Goal: Find contact information: Find contact information

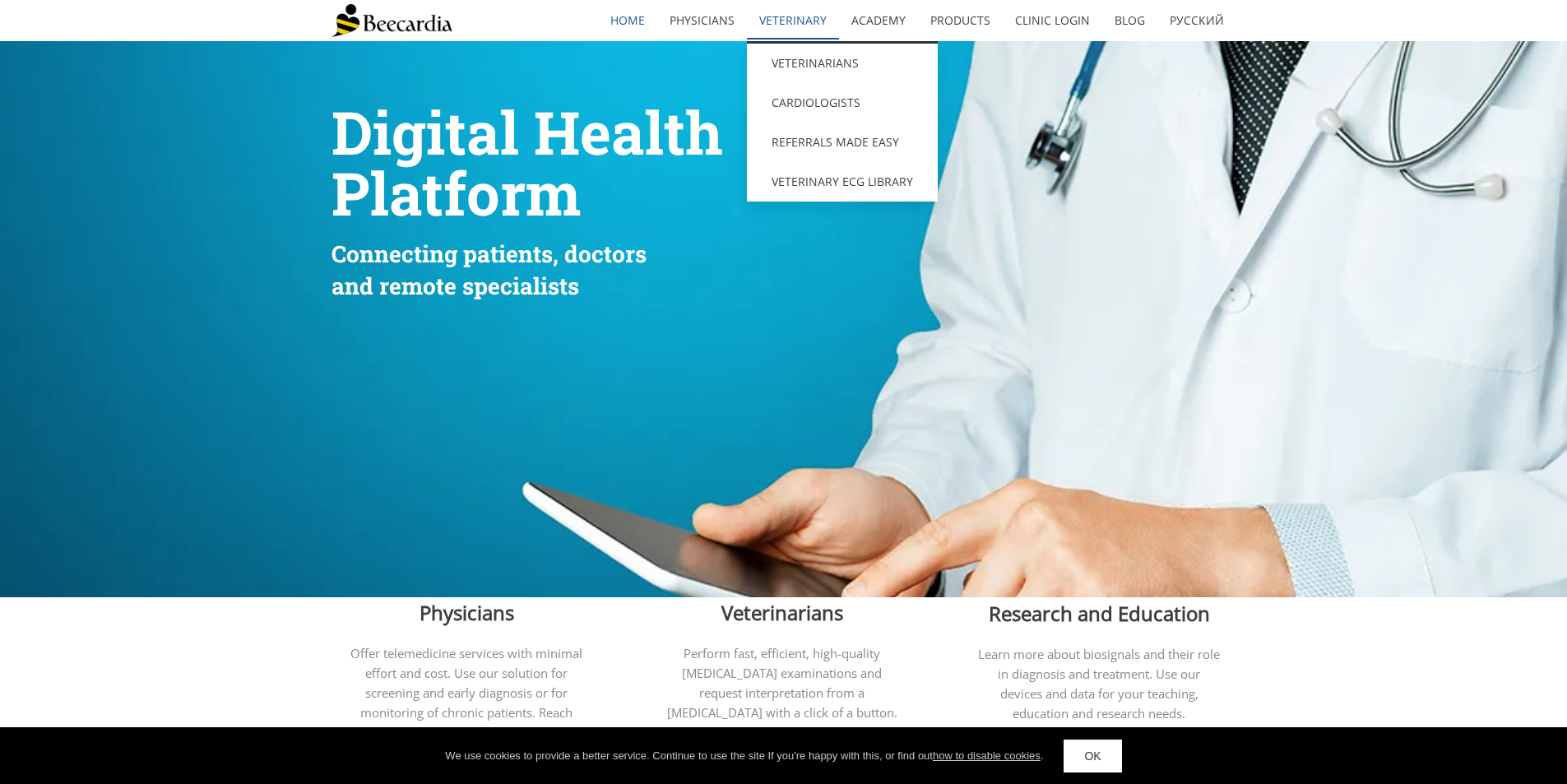
click at [783, 22] on link "Veterinary" at bounding box center [793, 20] width 92 height 38
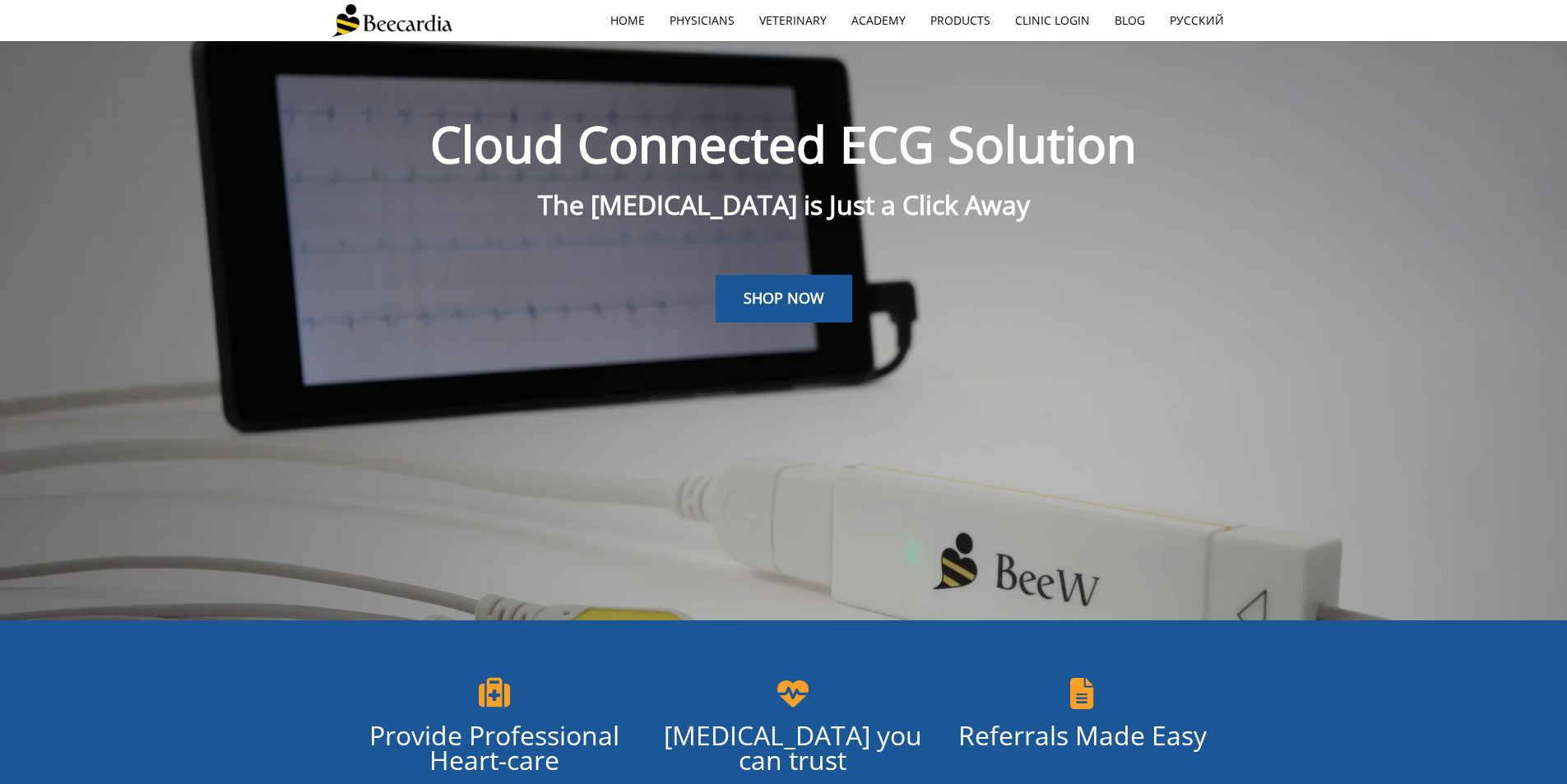
scroll to position [41, 0]
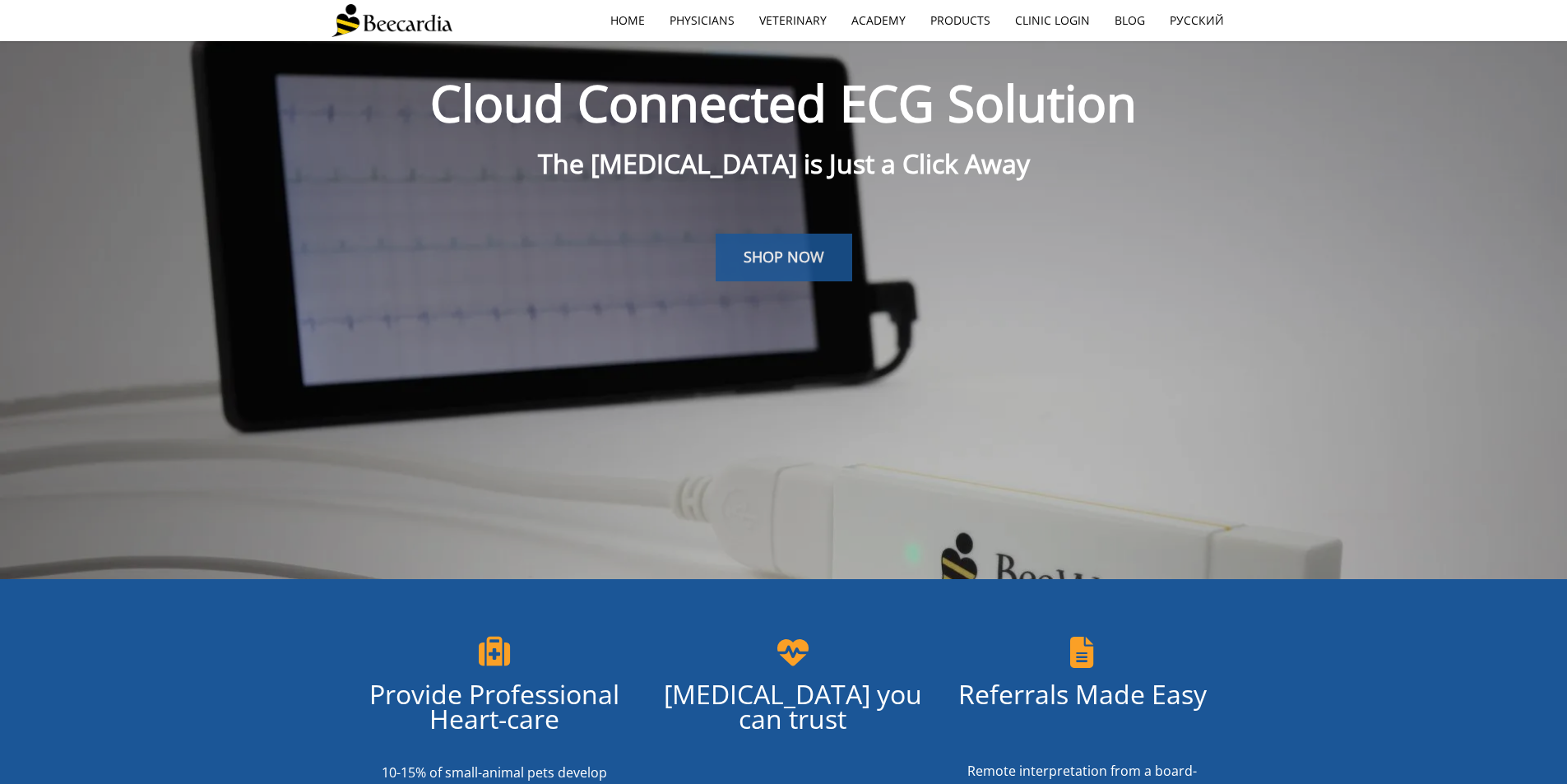
click at [761, 253] on span "SHOP NOW" at bounding box center [784, 256] width 81 height 19
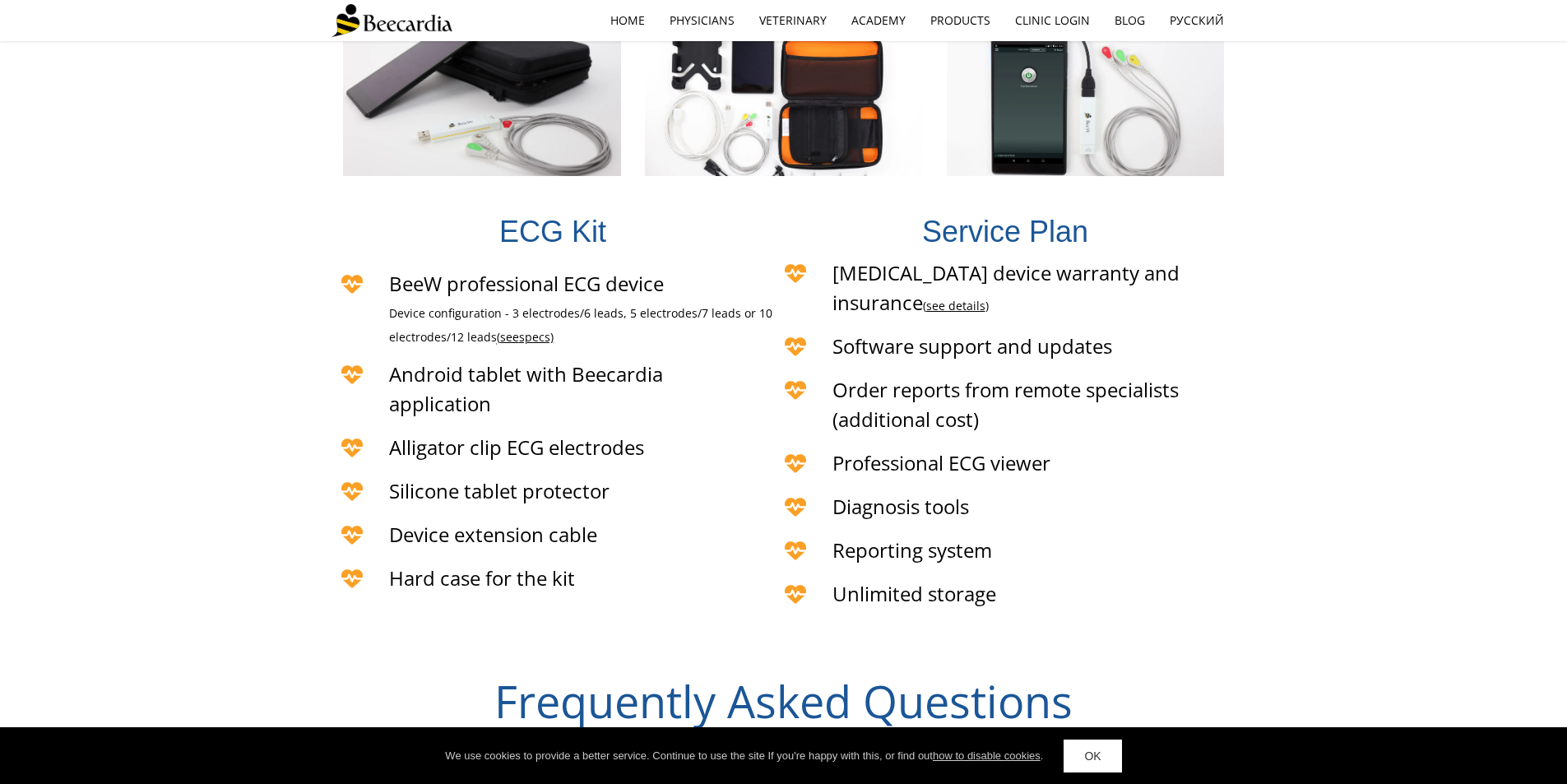
scroll to position [3884, 0]
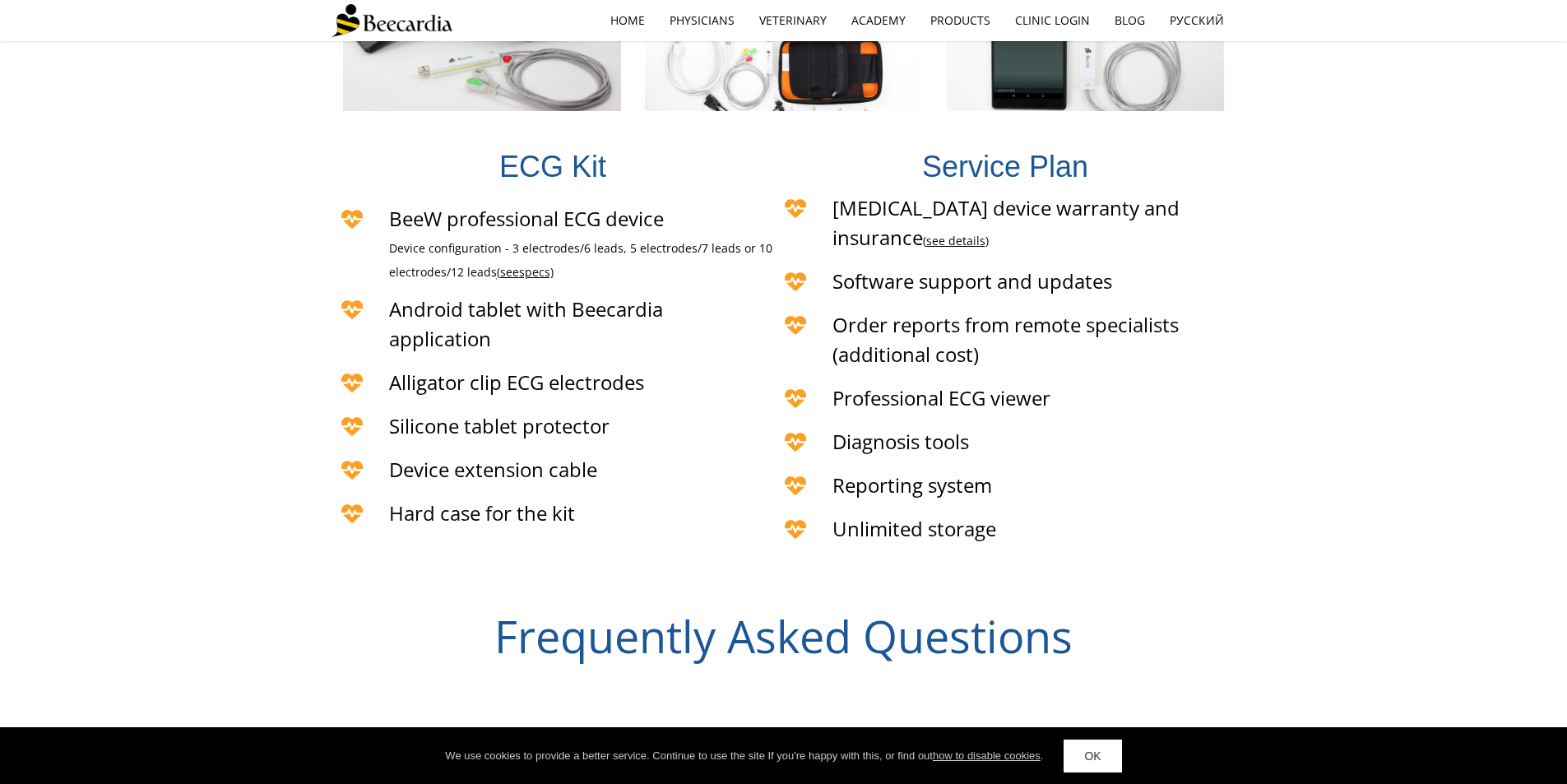
click at [985, 233] on link "see details" at bounding box center [956, 240] width 59 height 16
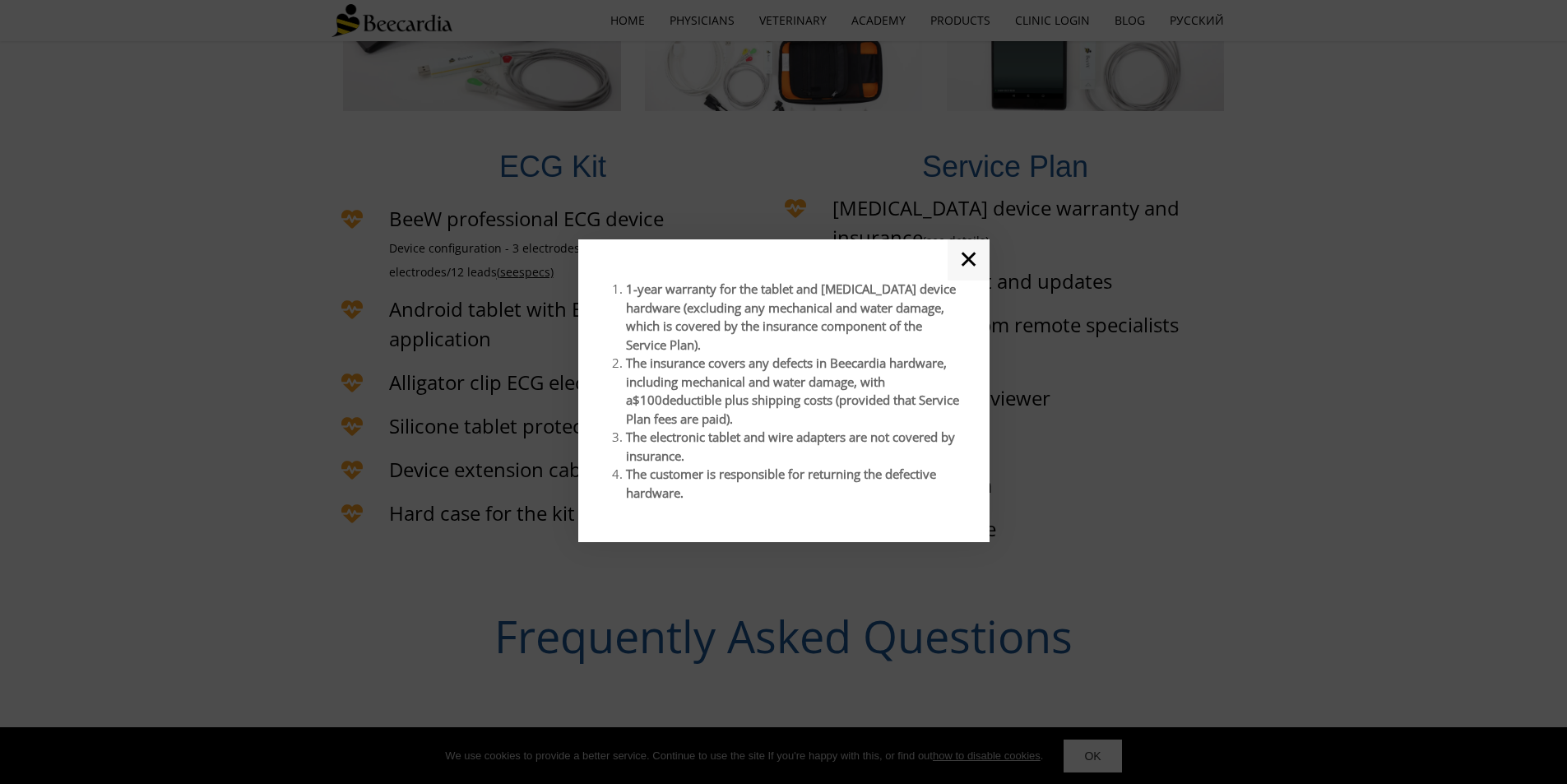
click at [970, 275] on link "✕" at bounding box center [969, 259] width 42 height 41
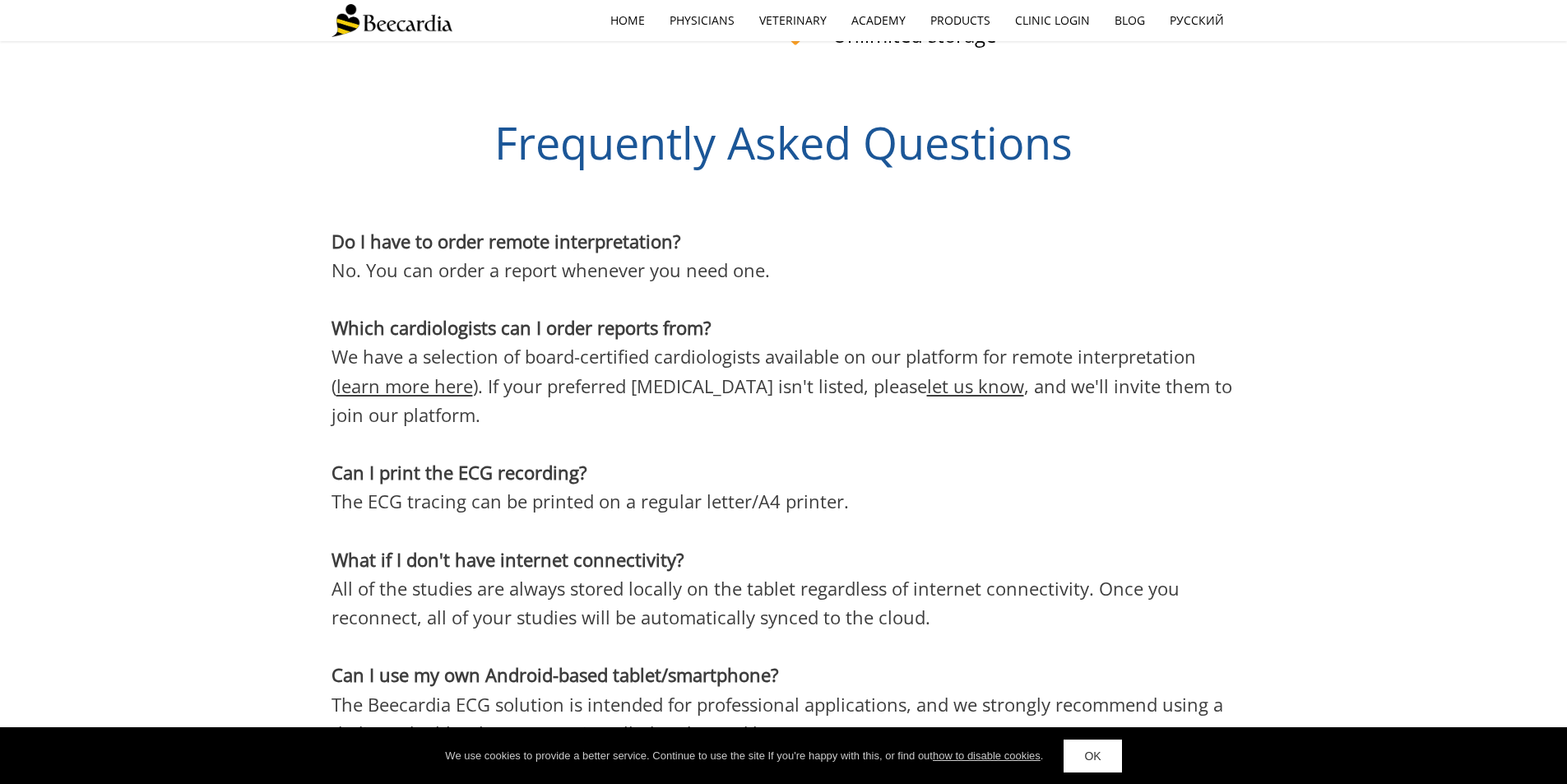
scroll to position [4707, 0]
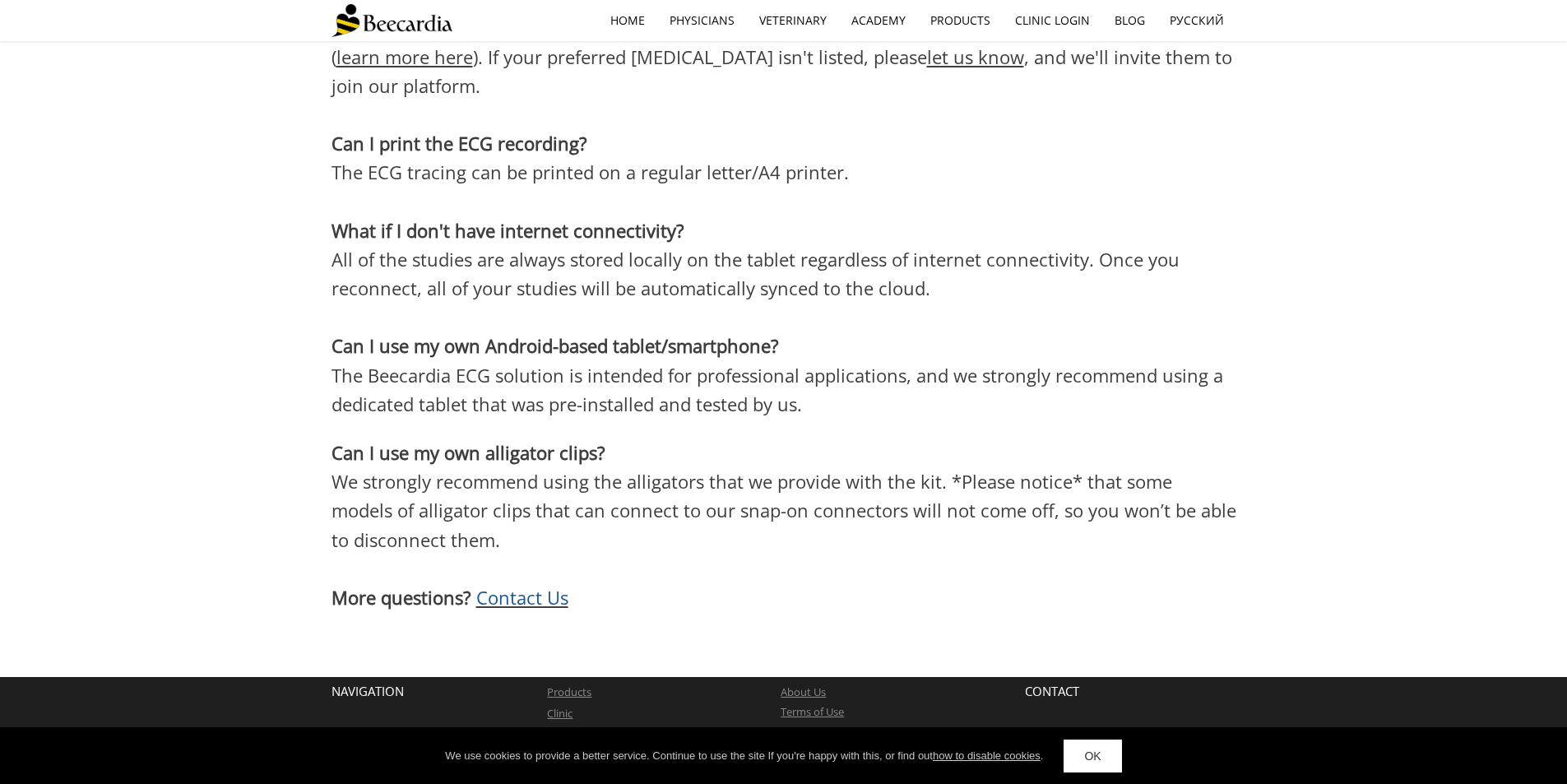
click at [807, 768] on link "Contact Us" at bounding box center [807, 776] width 53 height 15
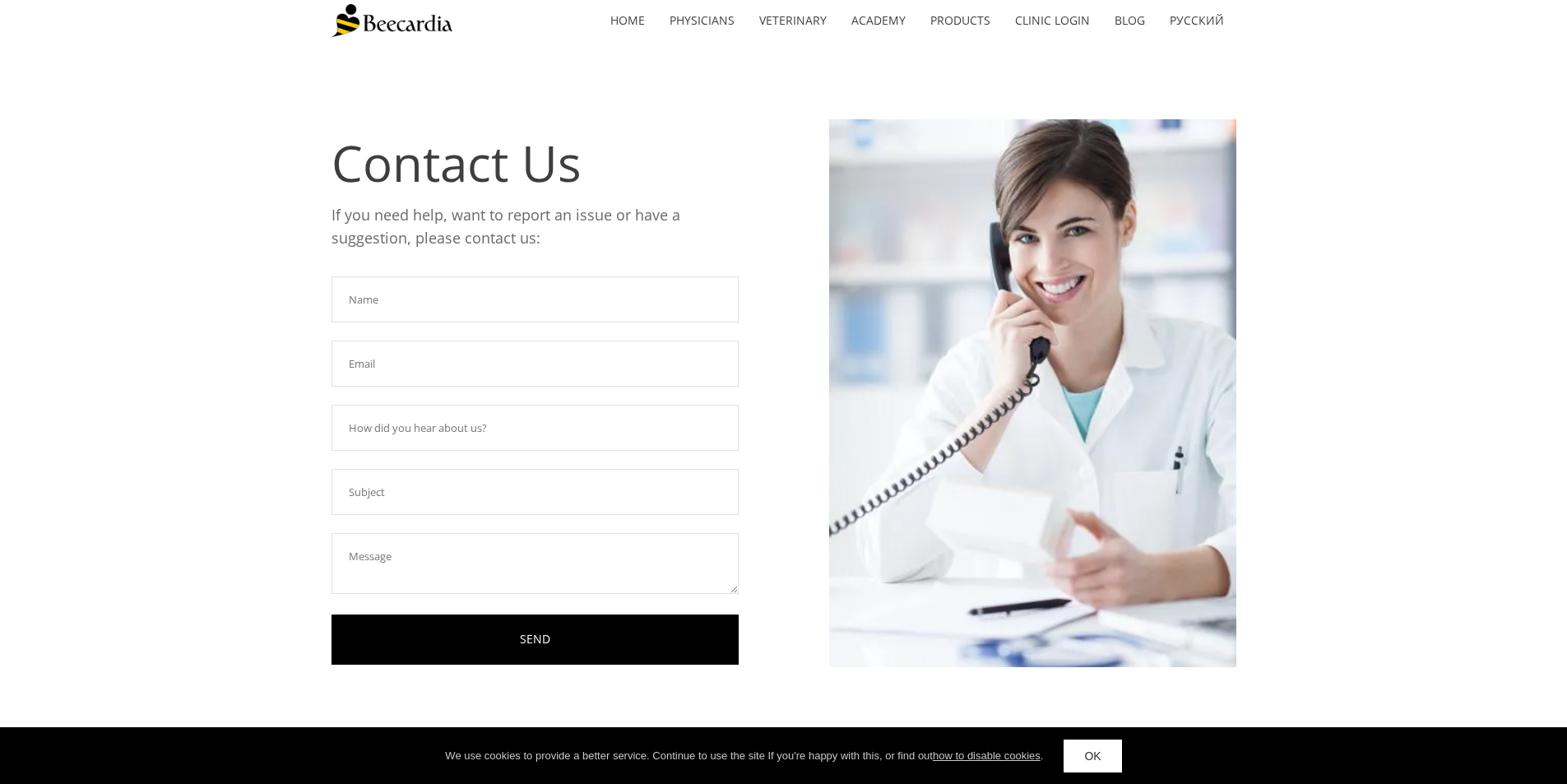
click at [403, 29] on img at bounding box center [391, 20] width 121 height 33
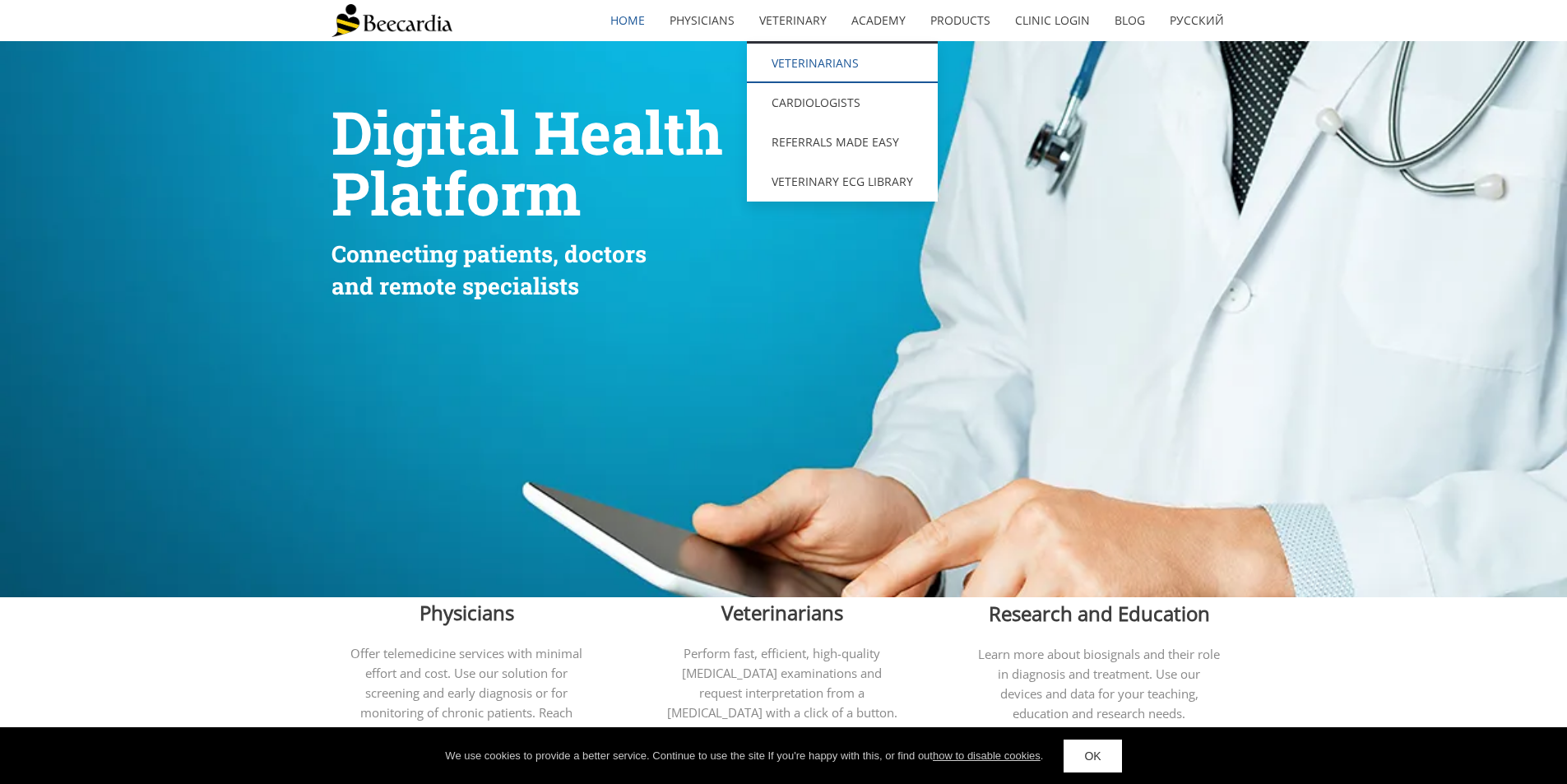
click at [810, 63] on link "Veterinarians" at bounding box center [842, 63] width 191 height 40
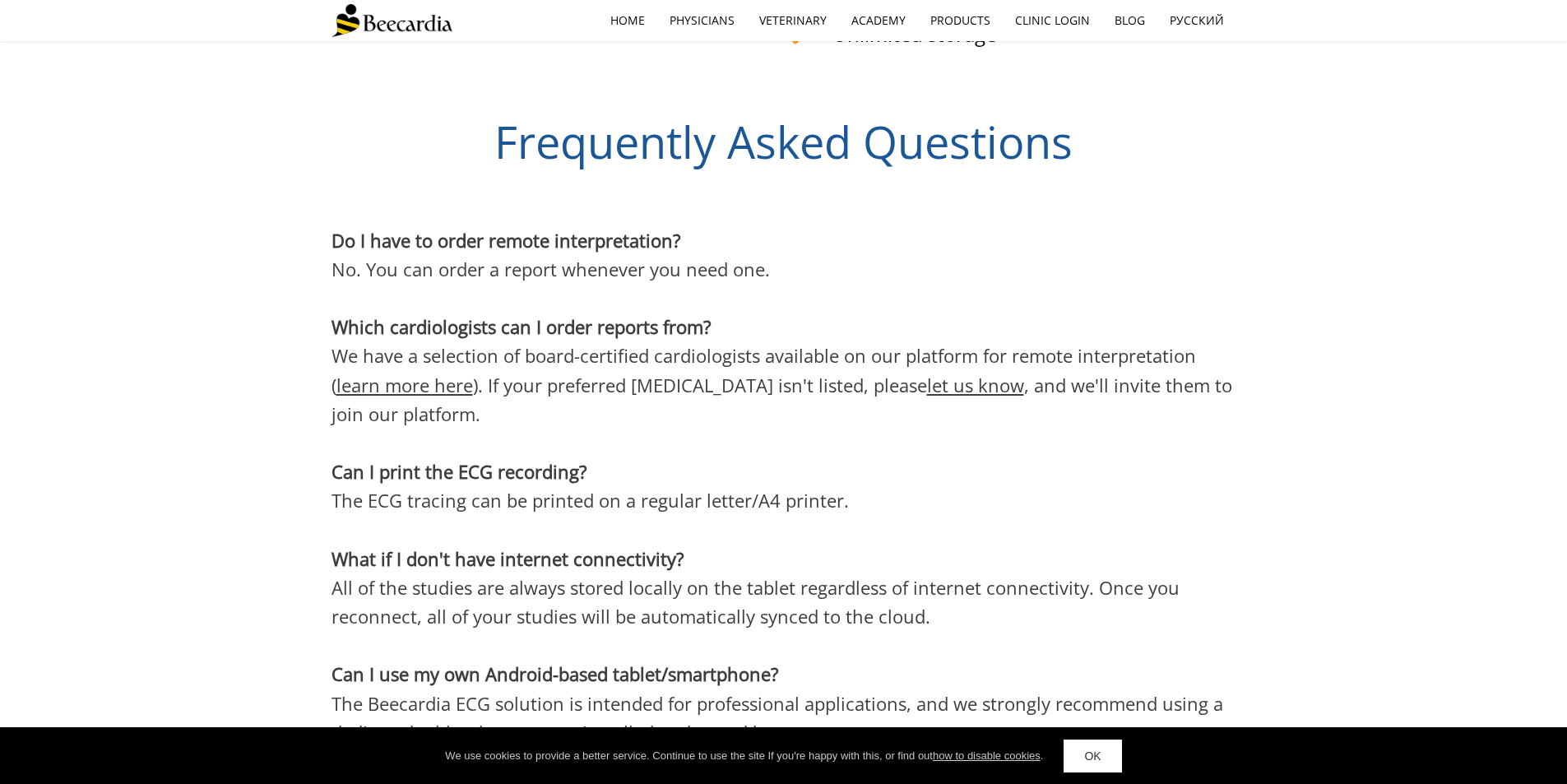
scroll to position [4377, 0]
